Goal: Check status: Check status

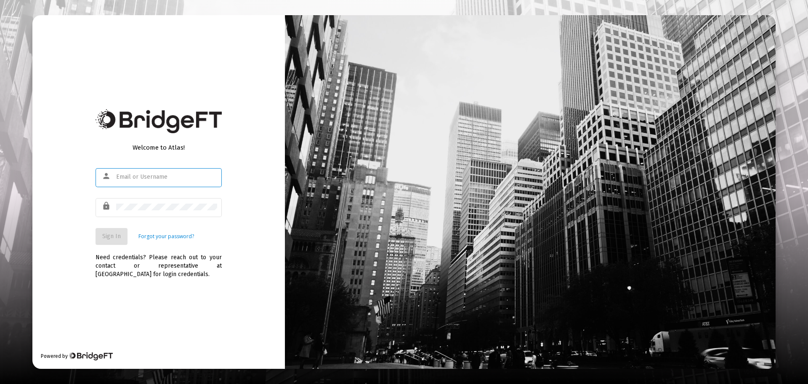
type input "[PERSON_NAME][EMAIL_ADDRESS][DOMAIN_NAME]"
click at [112, 232] on span "Sign In" at bounding box center [111, 235] width 19 height 7
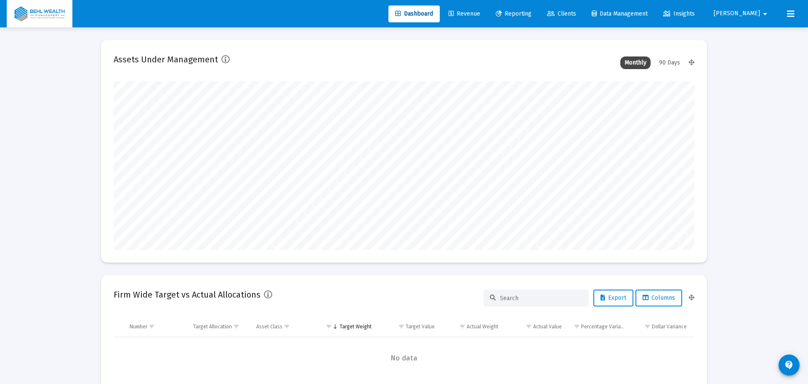
type input "[DATE]"
type input "[PERSON_NAME][EMAIL_ADDRESS][DOMAIN_NAME]"
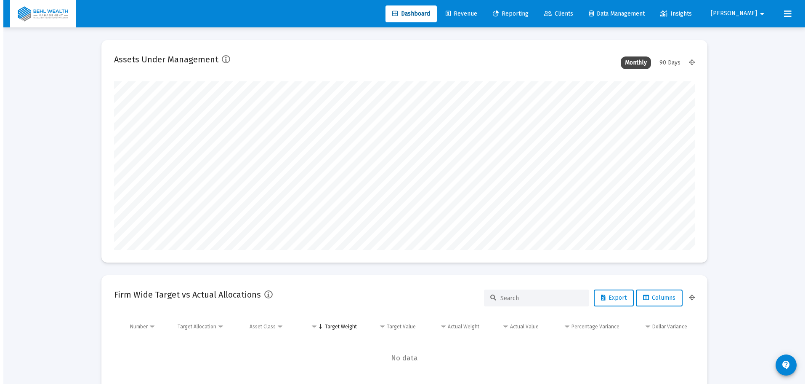
scroll to position [168, 272]
click at [525, 15] on span "Reporting" at bounding box center [508, 13] width 36 height 7
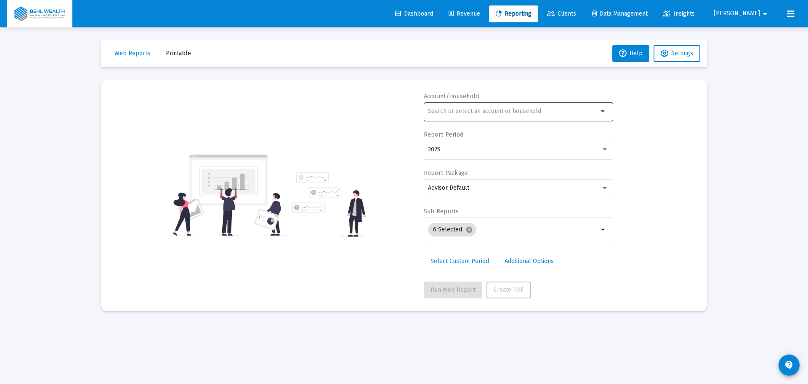
click at [481, 112] on input "text" at bounding box center [513, 111] width 171 height 7
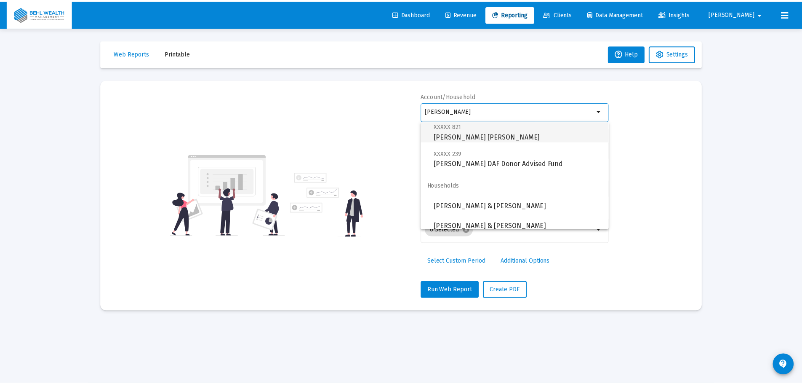
scroll to position [323, 0]
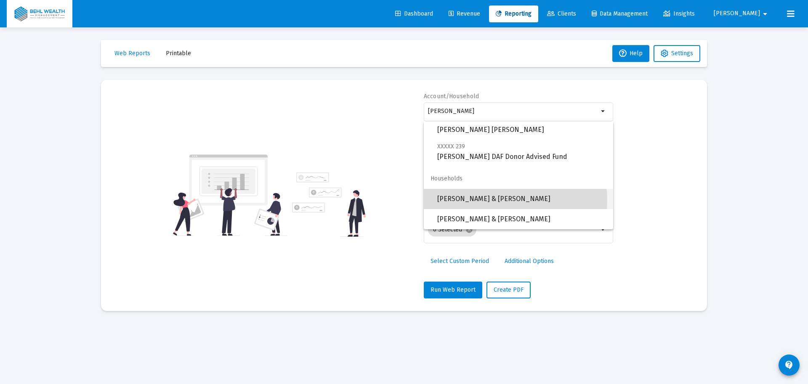
click at [504, 200] on span "[PERSON_NAME] & [PERSON_NAME]" at bounding box center [521, 199] width 169 height 20
type input "[PERSON_NAME] & [PERSON_NAME]"
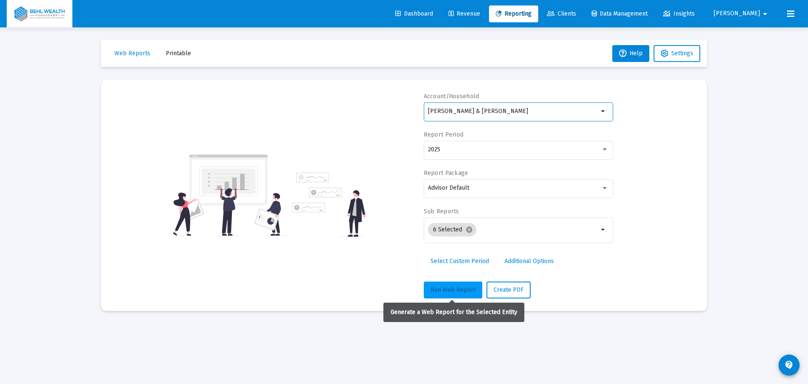
click at [457, 290] on span "Run Web Report" at bounding box center [453, 289] width 45 height 7
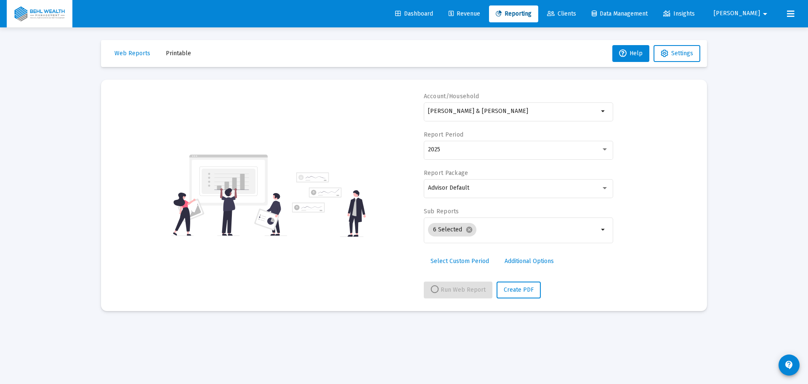
select select "View all"
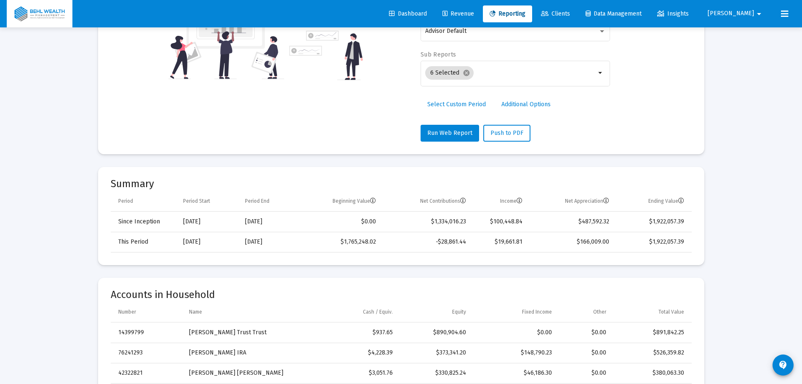
scroll to position [0, 0]
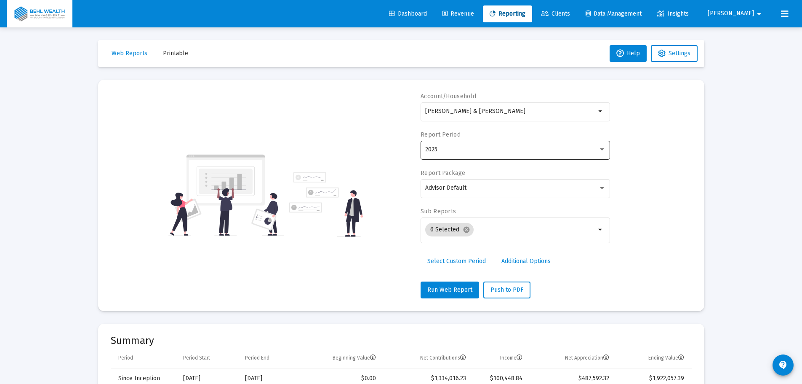
click at [493, 150] on div "2025" at bounding box center [511, 149] width 173 height 7
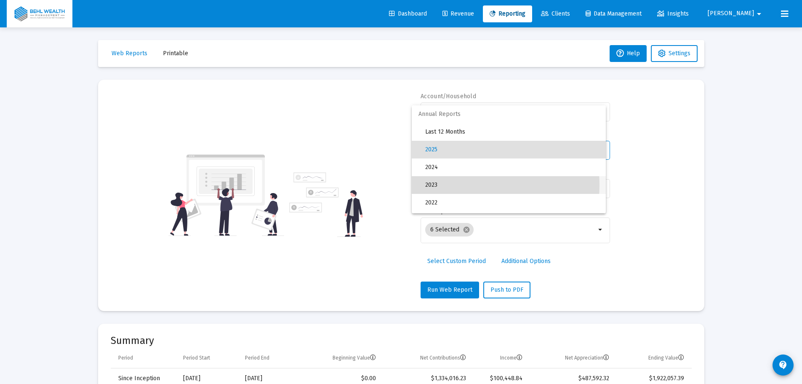
click at [459, 185] on span "2023" at bounding box center [512, 185] width 174 height 18
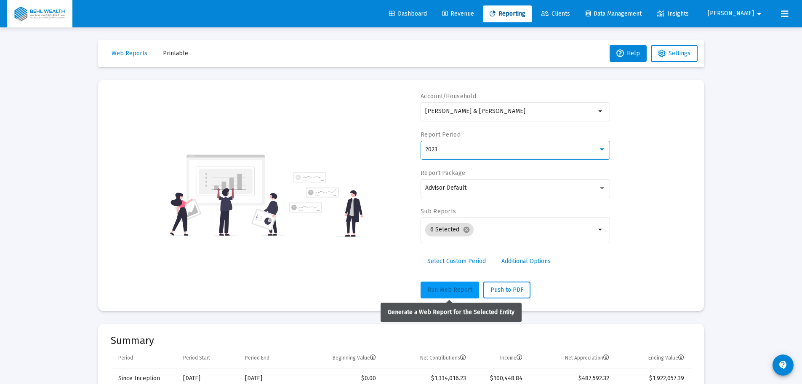
click at [445, 288] on span "Run Web Report" at bounding box center [449, 289] width 45 height 7
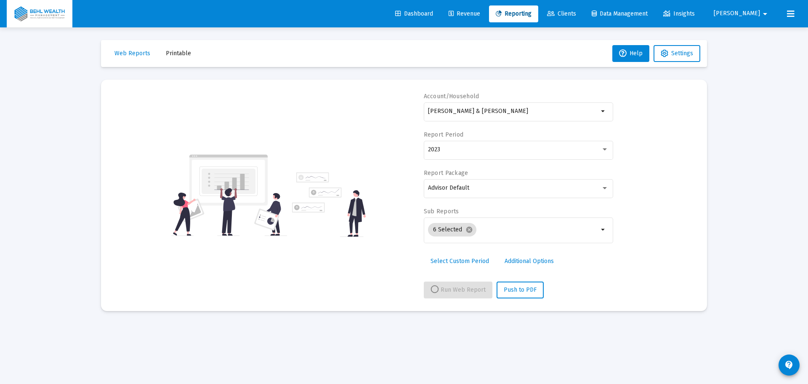
select select "View 1 year"
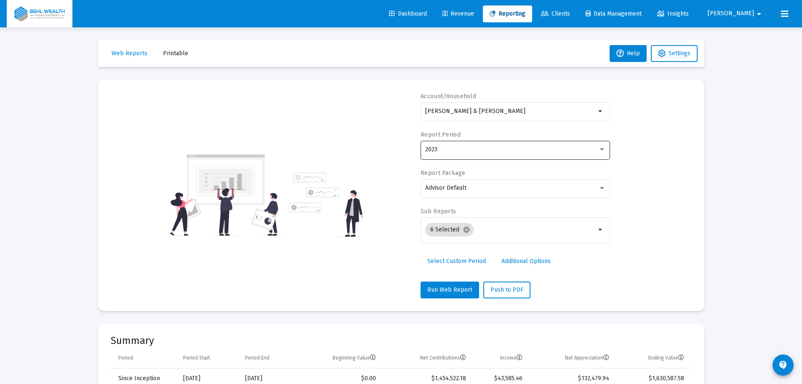
click at [506, 155] on div "2023" at bounding box center [515, 149] width 181 height 21
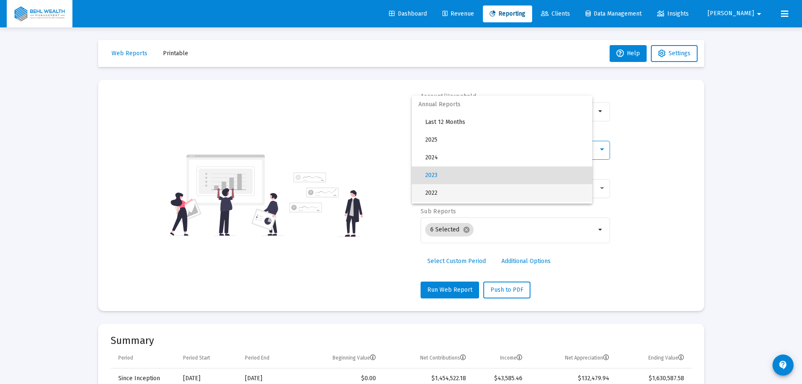
scroll to position [26, 0]
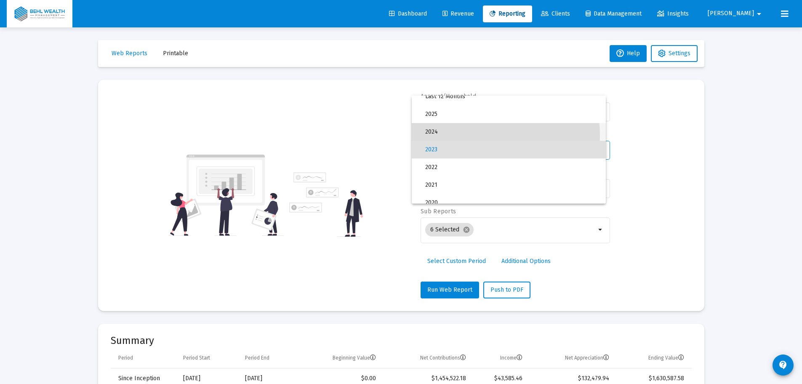
click at [461, 135] on span "2024" at bounding box center [512, 132] width 174 height 18
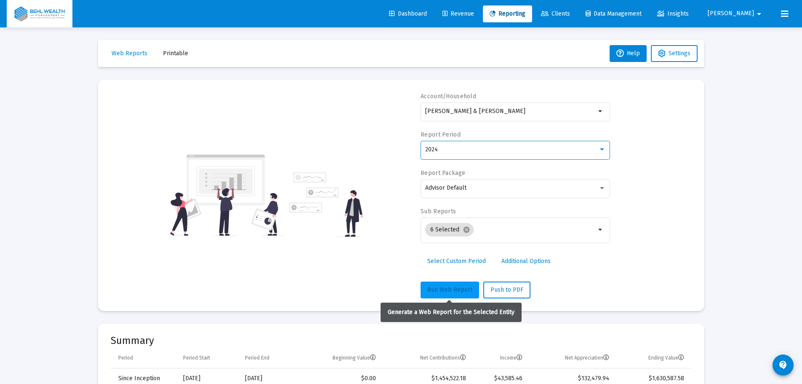
click at [453, 284] on button "Run Web Report" at bounding box center [450, 289] width 59 height 17
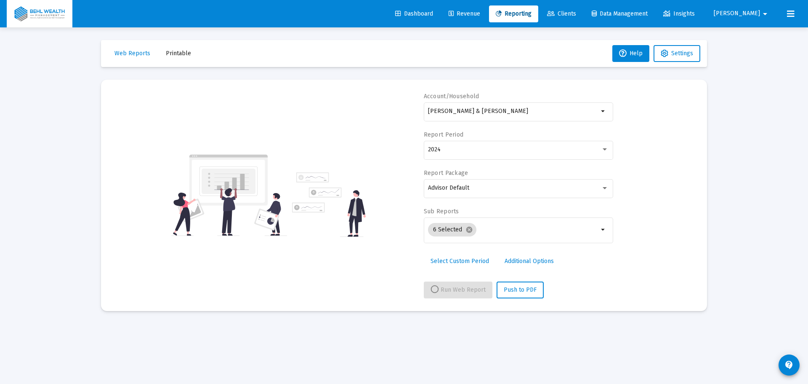
select select "View 1 year"
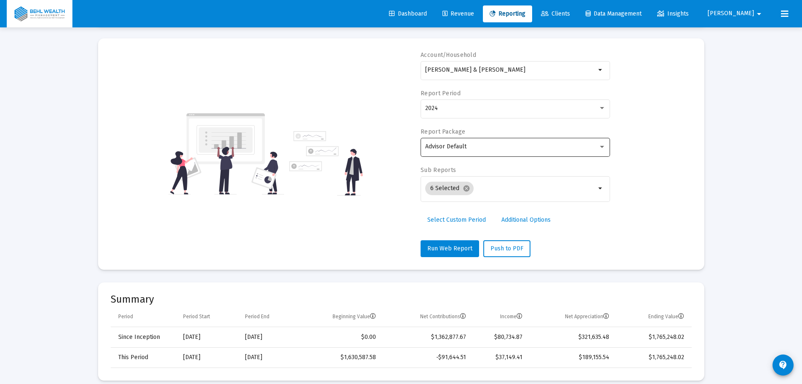
scroll to position [0, 0]
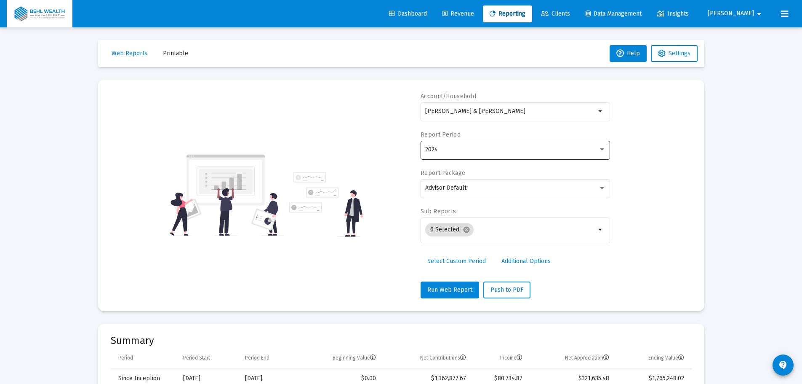
click at [482, 152] on div "2024" at bounding box center [511, 149] width 173 height 7
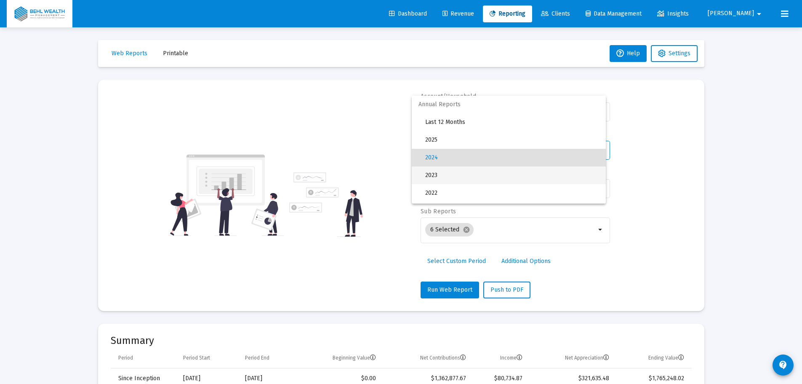
scroll to position [8, 0]
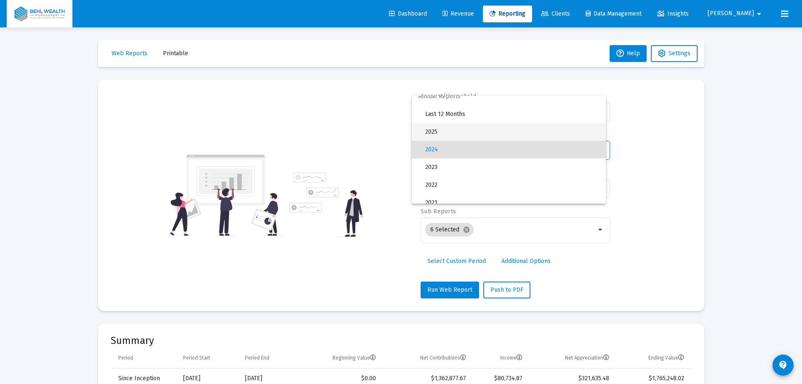
click at [456, 134] on span "2025" at bounding box center [512, 132] width 174 height 18
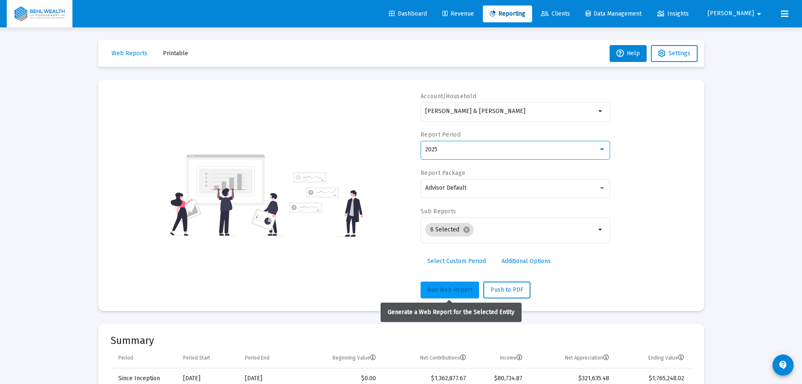
click at [464, 288] on span "Run Web Report" at bounding box center [449, 289] width 45 height 7
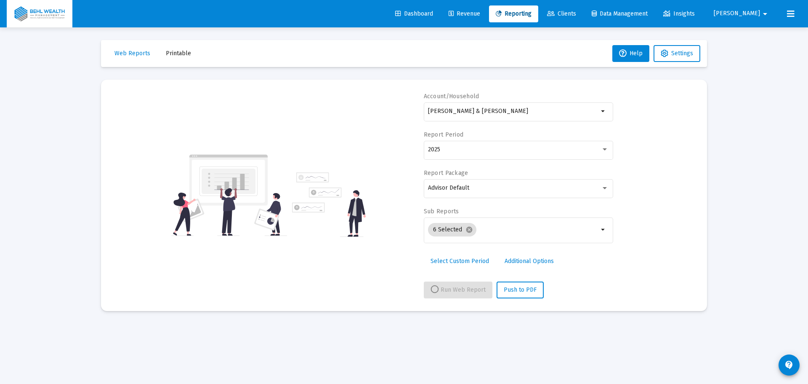
select select "View all"
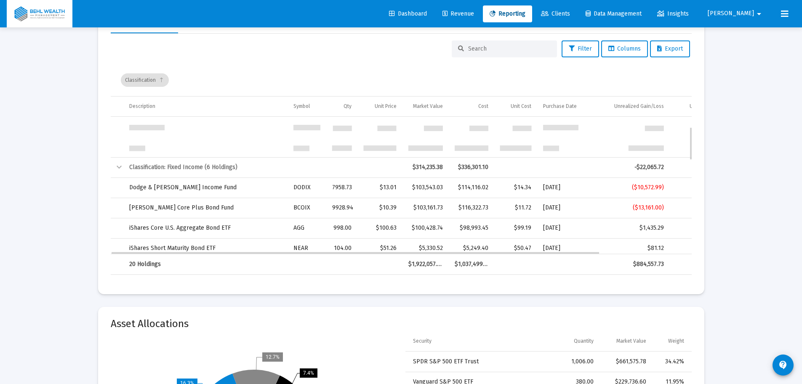
scroll to position [42, 0]
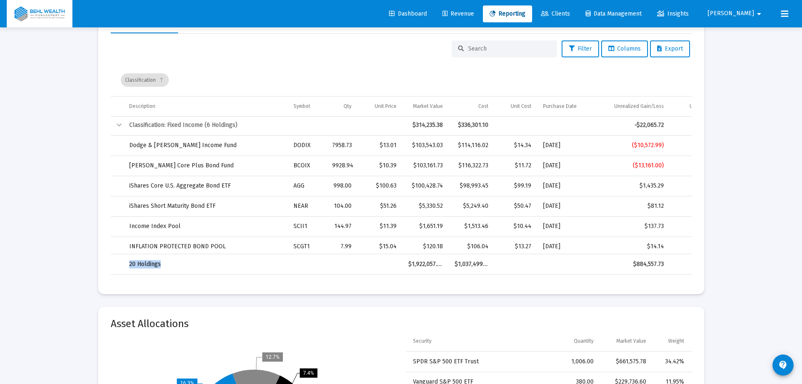
drag, startPoint x: 316, startPoint y: 253, endPoint x: 365, endPoint y: 256, distance: 49.8
click at [365, 256] on div "20 Holdings $1,922,057.39 $1,037,499.66 $884,557.73 84.42%" at bounding box center [401, 263] width 581 height 21
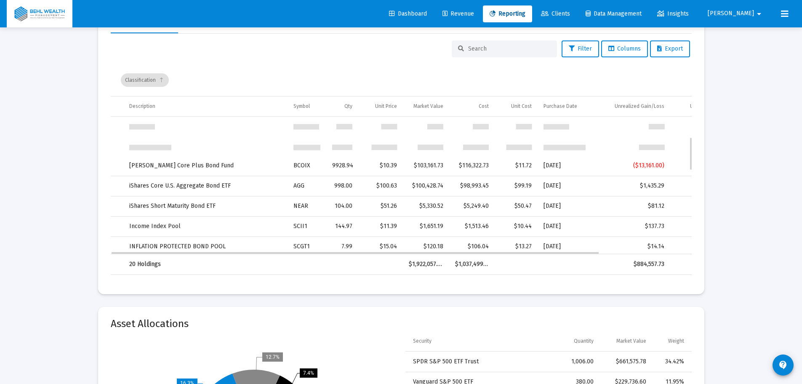
scroll to position [84, 0]
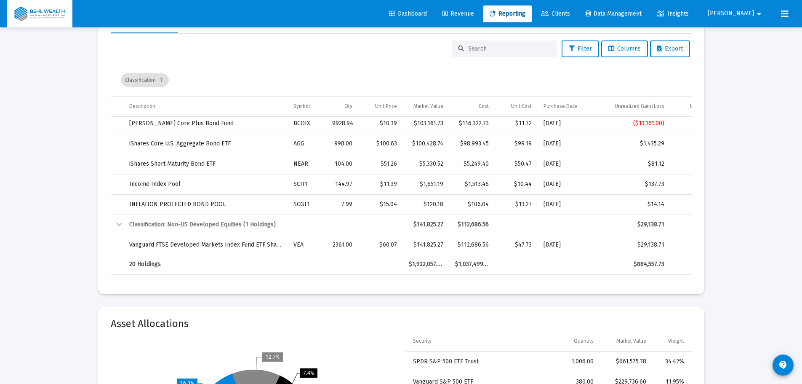
click at [560, 258] on td "Data grid" at bounding box center [566, 264] width 57 height 20
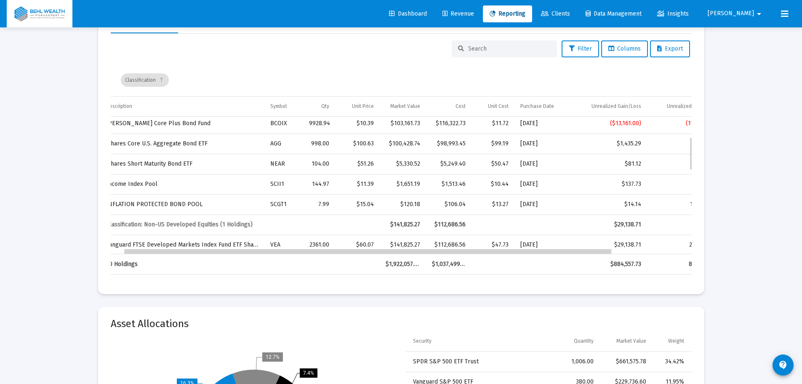
scroll to position [0, 0]
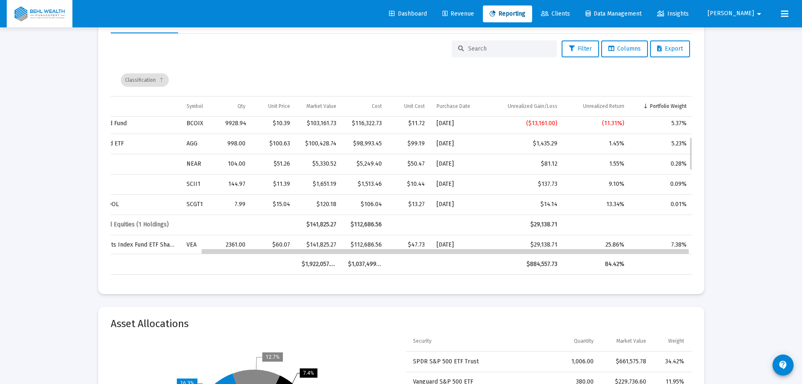
drag, startPoint x: 568, startPoint y: 252, endPoint x: 662, endPoint y: 252, distance: 94.7
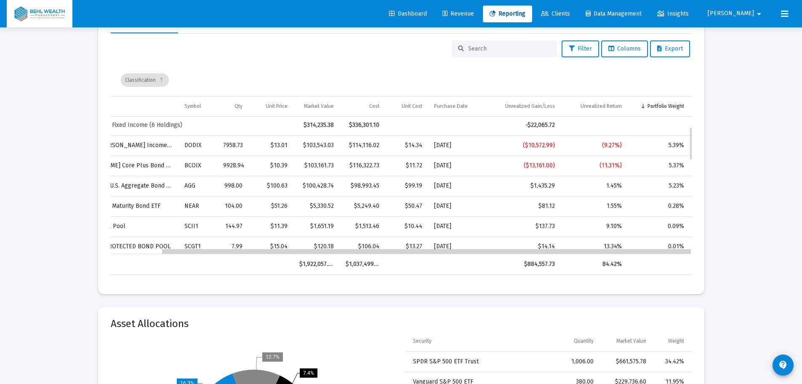
scroll to position [0, 49]
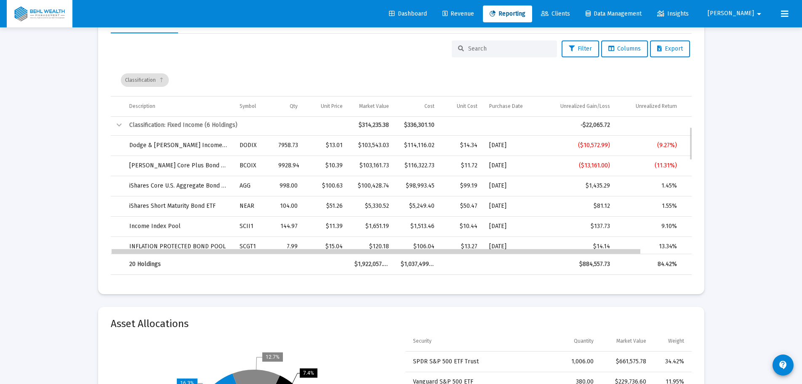
drag, startPoint x: 326, startPoint y: 252, endPoint x: 249, endPoint y: 253, distance: 77.5
drag, startPoint x: 262, startPoint y: 252, endPoint x: 227, endPoint y: 255, distance: 34.6
